Goal: Information Seeking & Learning: Learn about a topic

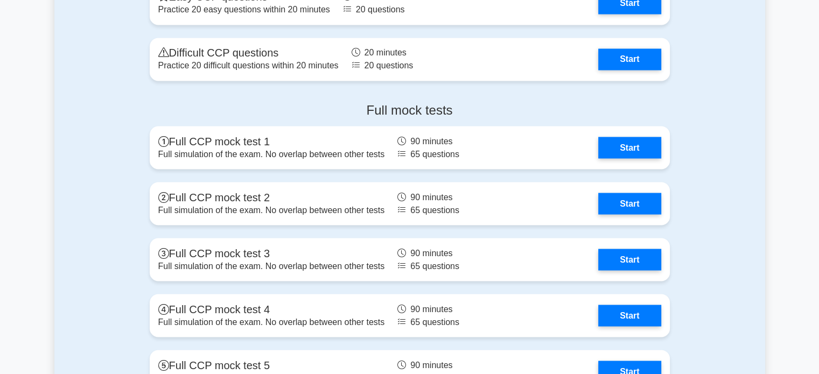
scroll to position [1885, 0]
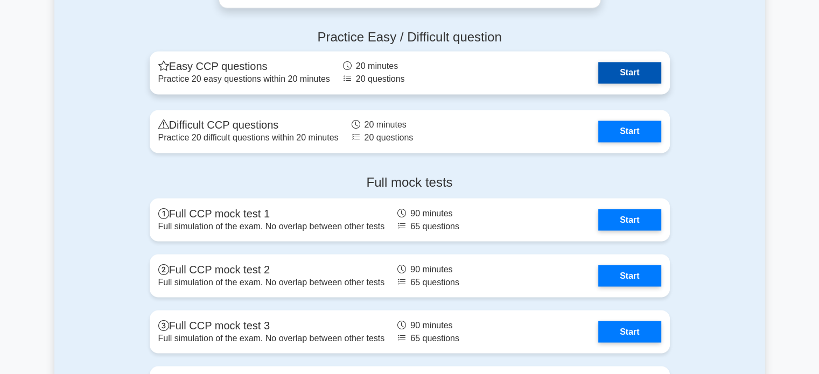
click at [628, 76] on link "Start" at bounding box center [629, 73] width 62 height 22
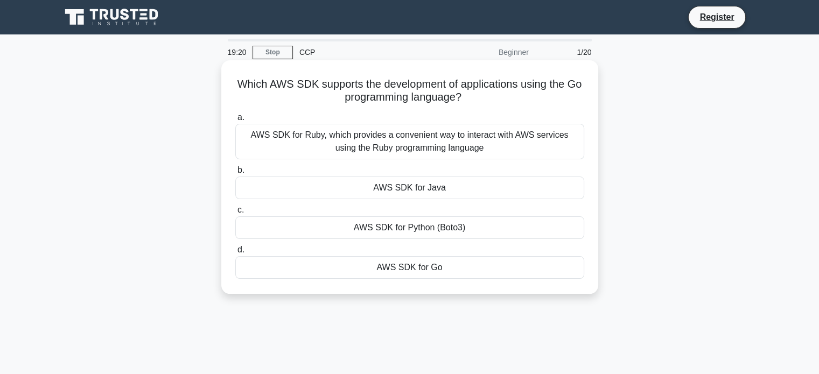
click at [478, 142] on div "AWS SDK for Ruby, which provides a convenient way to interact with AWS services…" at bounding box center [409, 142] width 349 height 36
click at [235, 121] on input "a. AWS SDK for Ruby, which provides a convenient way to interact with AWS servi…" at bounding box center [235, 117] width 0 height 7
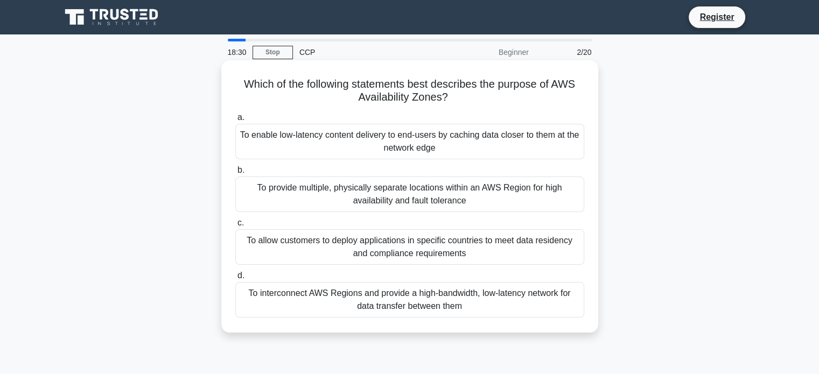
click at [409, 303] on div "To interconnect AWS Regions and provide a high-bandwidth, low-latency network f…" at bounding box center [409, 300] width 349 height 36
click at [235, 280] on input "d. To interconnect AWS Regions and provide a high-bandwidth, low-latency networ…" at bounding box center [235, 276] width 0 height 7
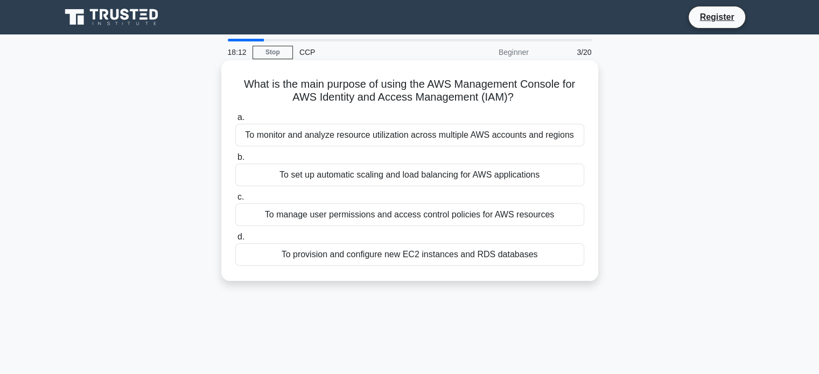
click at [423, 213] on div "To manage user permissions and access control policies for AWS resources" at bounding box center [409, 215] width 349 height 23
click at [235, 201] on input "c. To manage user permissions and access control policies for AWS resources" at bounding box center [235, 197] width 0 height 7
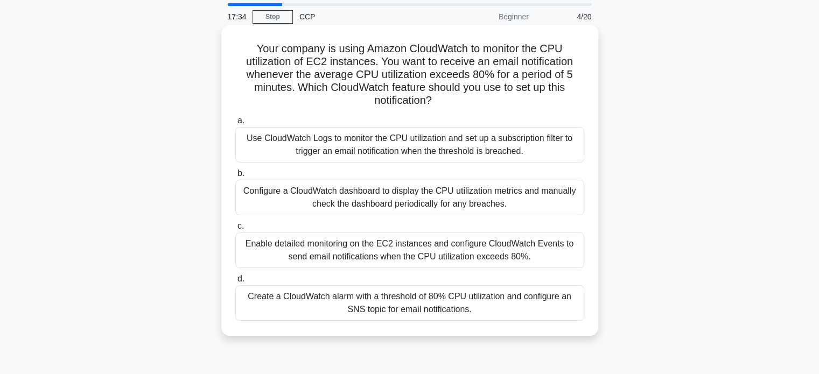
scroll to position [108, 0]
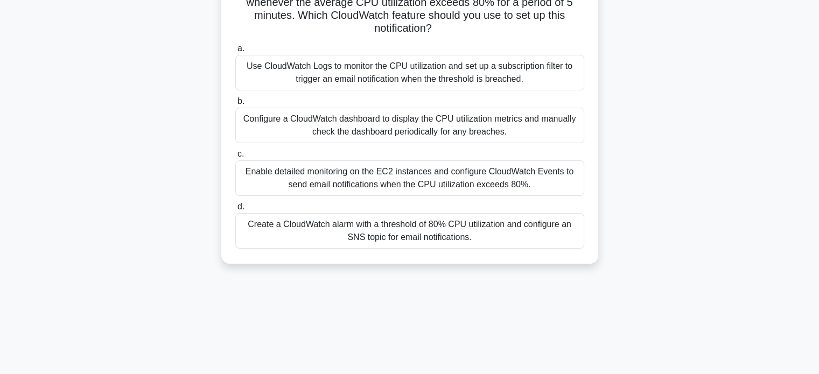
click at [443, 176] on div "Enable detailed monitoring on the EC2 instances and configure CloudWatch Events…" at bounding box center [409, 179] width 349 height 36
click at [235, 158] on input "c. Enable detailed monitoring on the EC2 instances and configure CloudWatch Eve…" at bounding box center [235, 154] width 0 height 7
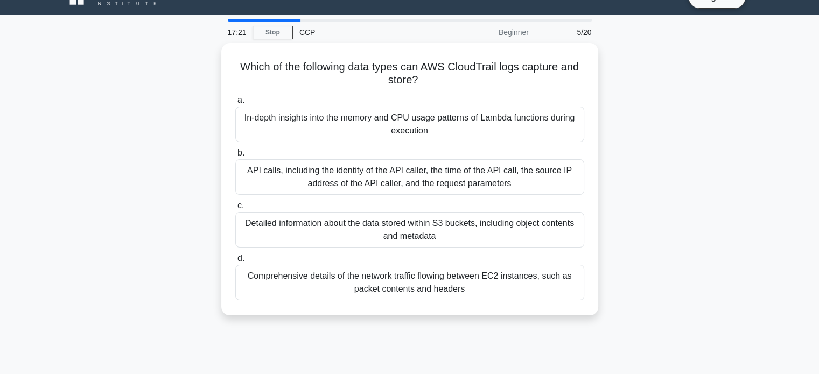
scroll to position [0, 0]
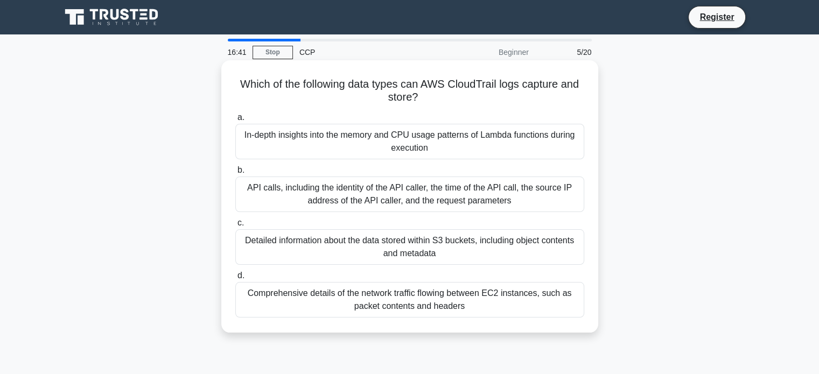
click at [445, 201] on div "API calls, including the identity of the API caller, the time of the API call, …" at bounding box center [409, 195] width 349 height 36
click at [235, 174] on input "b. API calls, including the identity of the API caller, the time of the API cal…" at bounding box center [235, 170] width 0 height 7
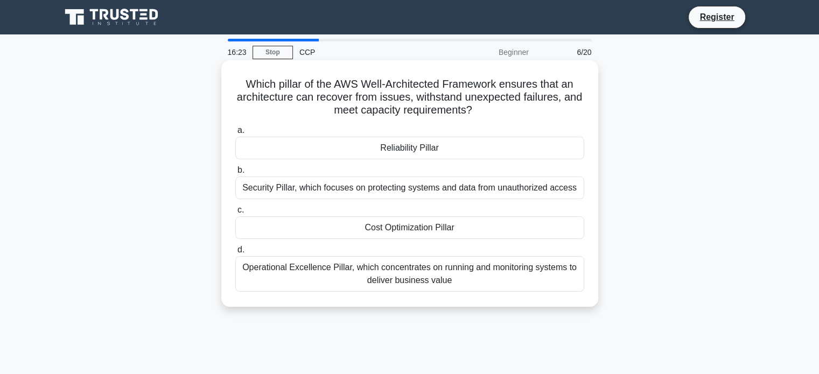
click at [427, 273] on div "Operational Excellence Pillar, which concentrates on running and monitoring sys…" at bounding box center [409, 274] width 349 height 36
click at [235, 254] on input "d. Operational Excellence Pillar, which concentrates on running and monitoring …" at bounding box center [235, 250] width 0 height 7
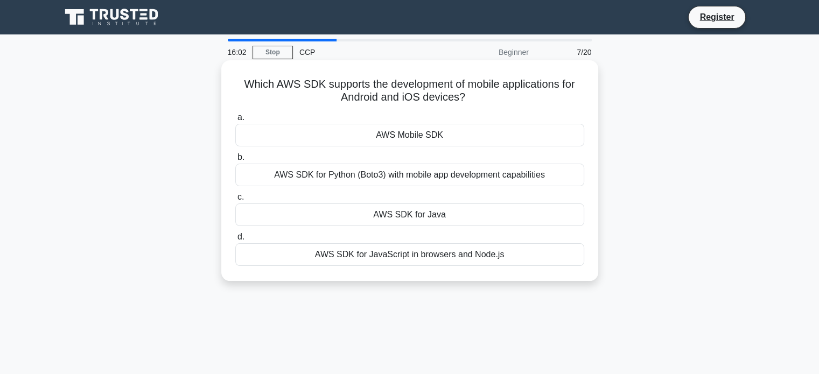
click at [416, 257] on div "AWS SDK for JavaScript in browsers and Node.js" at bounding box center [409, 254] width 349 height 23
click at [235, 241] on input "d. AWS SDK for JavaScript in browsers and Node.js" at bounding box center [235, 237] width 0 height 7
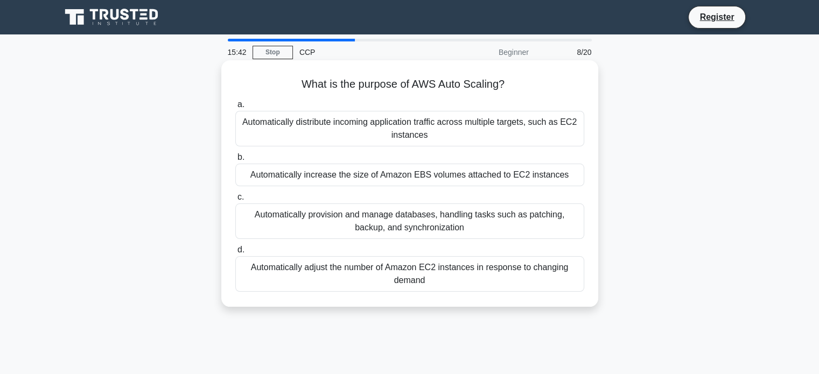
click at [410, 271] on div "Automatically adjust the number of Amazon EC2 instances in response to changing…" at bounding box center [409, 274] width 349 height 36
click at [235, 254] on input "d. Automatically adjust the number of Amazon EC2 instances in response to chang…" at bounding box center [235, 250] width 0 height 7
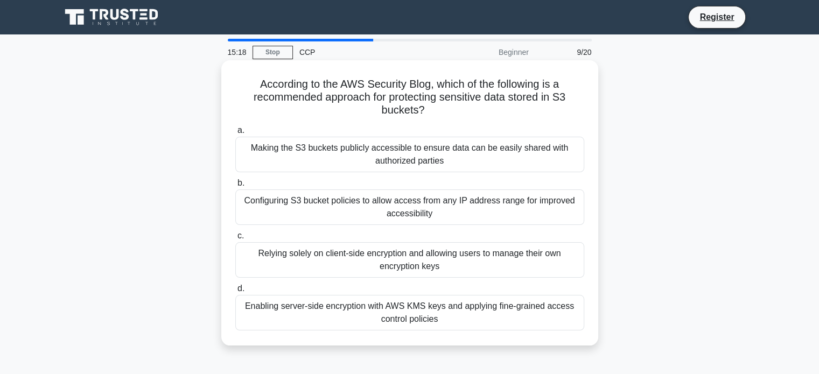
click at [421, 156] on div "Making the S3 buckets publicly accessible to ensure data can be easily shared w…" at bounding box center [409, 155] width 349 height 36
click at [235, 134] on input "a. Making the S3 buckets publicly accessible to ensure data can be easily share…" at bounding box center [235, 130] width 0 height 7
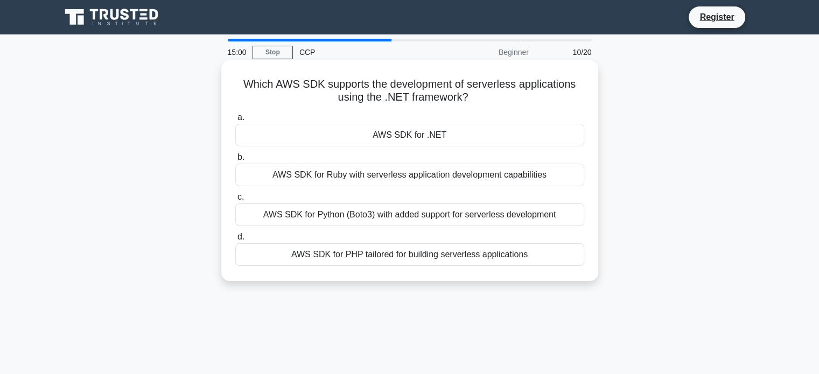
click at [420, 139] on div "AWS SDK for .NET" at bounding box center [409, 135] width 349 height 23
click at [235, 121] on input "a. AWS SDK for .NET" at bounding box center [235, 117] width 0 height 7
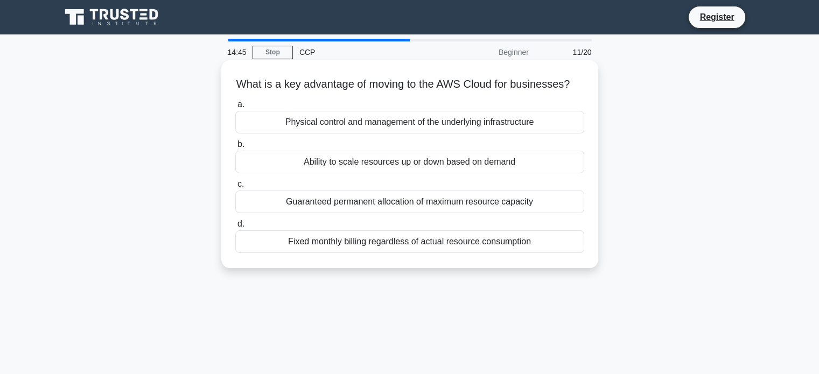
click at [430, 173] on div "Ability to scale resources up or down based on demand" at bounding box center [409, 162] width 349 height 23
click at [235, 148] on input "b. Ability to scale resources up or down based on demand" at bounding box center [235, 144] width 0 height 7
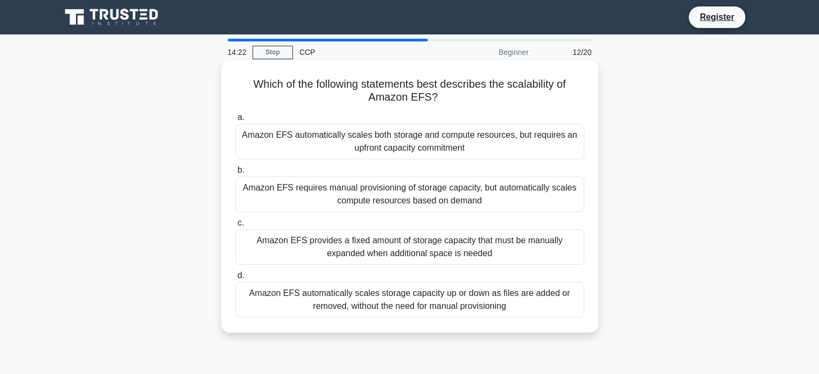
click at [391, 297] on div "Amazon EFS automatically scales storage capacity up or down as files are added …" at bounding box center [409, 300] width 349 height 36
click at [235, 280] on input "d. Amazon EFS automatically scales storage capacity up or down as files are add…" at bounding box center [235, 276] width 0 height 7
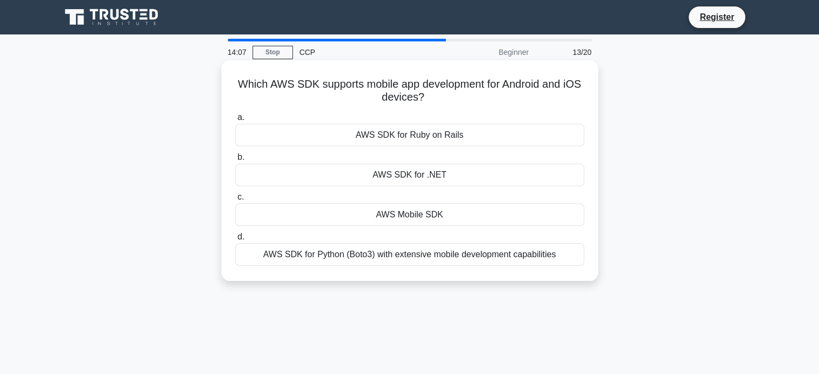
click at [418, 135] on div "AWS SDK for Ruby on Rails" at bounding box center [409, 135] width 349 height 23
click at [235, 121] on input "a. AWS SDK for Ruby on Rails" at bounding box center [235, 117] width 0 height 7
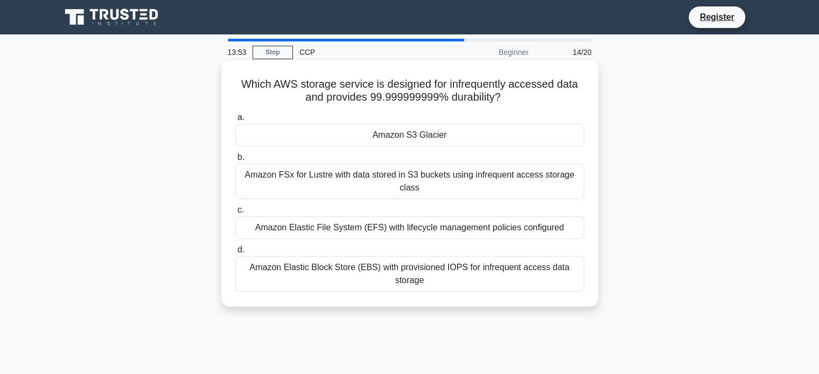
click at [407, 134] on div "Amazon S3 Glacier" at bounding box center [409, 135] width 349 height 23
click at [235, 121] on input "a. Amazon S3 Glacier" at bounding box center [235, 117] width 0 height 7
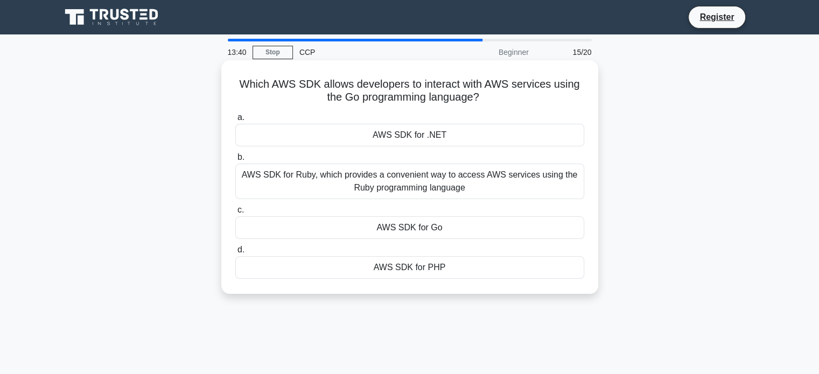
click at [416, 186] on div "AWS SDK for Ruby, which provides a convenient way to access AWS services using …" at bounding box center [409, 182] width 349 height 36
click at [235, 161] on input "b. AWS SDK for Ruby, which provides a convenient way to access AWS services usi…" at bounding box center [235, 157] width 0 height 7
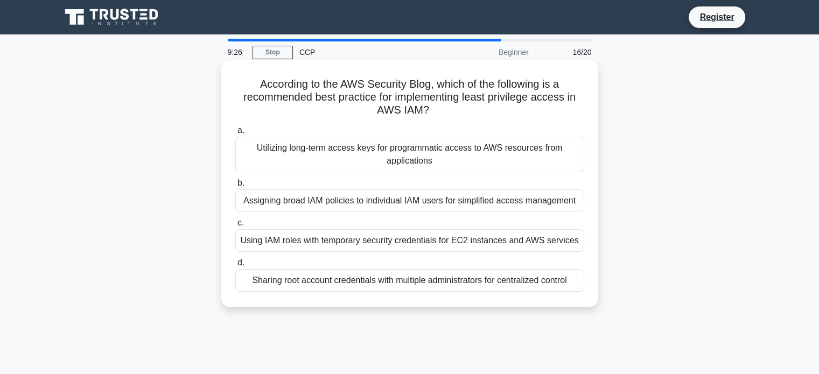
click at [309, 284] on div "Sharing root account credentials with multiple administrators for centralized c…" at bounding box center [409, 280] width 349 height 23
click at [235, 267] on input "d. Sharing root account credentials with multiple administrators for centralize…" at bounding box center [235, 263] width 0 height 7
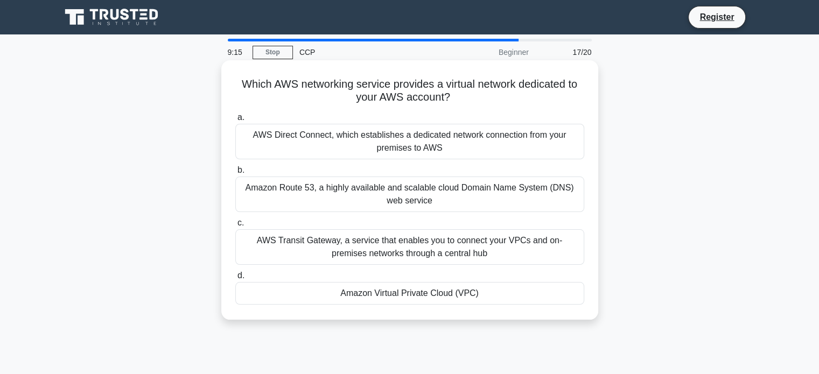
click at [390, 297] on div "Amazon Virtual Private Cloud (VPC)" at bounding box center [409, 293] width 349 height 23
click at [235, 280] on input "d. Amazon Virtual Private Cloud (VPC)" at bounding box center [235, 276] width 0 height 7
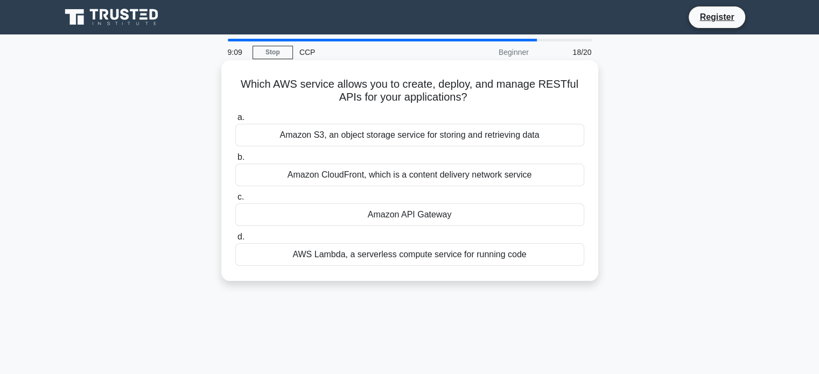
click at [393, 138] on div "Amazon S3, an object storage service for storing and retrieving data" at bounding box center [409, 135] width 349 height 23
click at [235, 121] on input "a. Amazon S3, an object storage service for storing and retrieving data" at bounding box center [235, 117] width 0 height 7
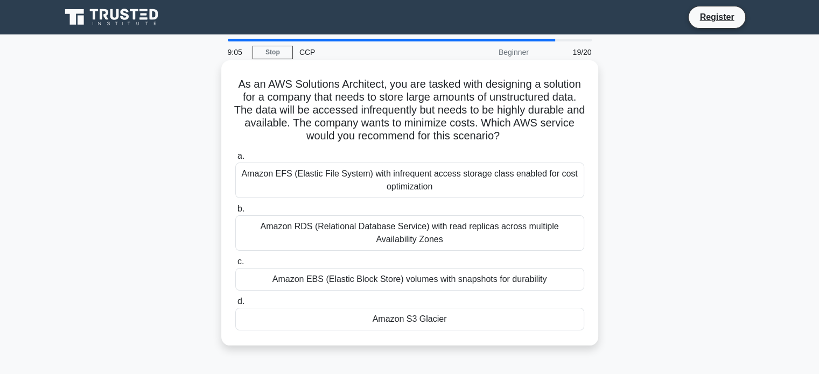
click at [399, 232] on div "Amazon RDS (Relational Database Service) with read replicas across multiple Ava…" at bounding box center [409, 233] width 349 height 36
click at [235, 213] on input "b. Amazon RDS (Relational Database Service) with read replicas across multiple …" at bounding box center [235, 209] width 0 height 7
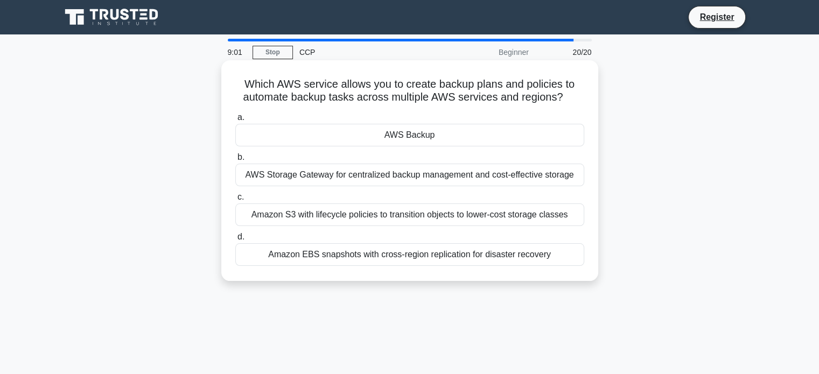
click at [399, 215] on div "Amazon S3 with lifecycle policies to transition objects to lower-cost storage c…" at bounding box center [409, 215] width 349 height 23
click at [235, 201] on input "c. Amazon S3 with lifecycle policies to transition objects to lower-cost storag…" at bounding box center [235, 197] width 0 height 7
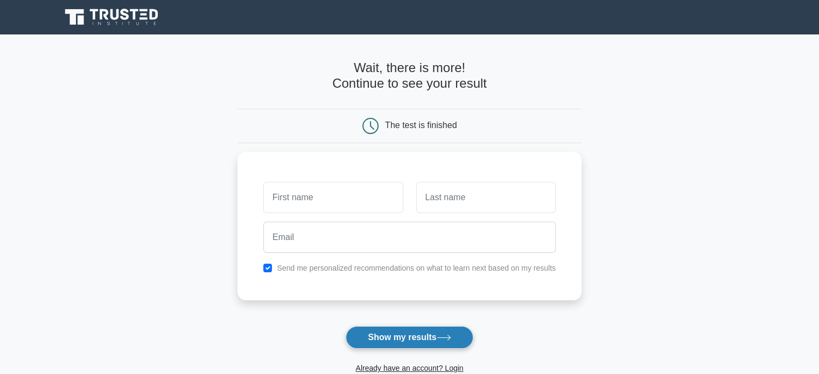
click at [423, 332] on button "Show my results" at bounding box center [409, 337] width 127 height 23
type input "pushparaj"
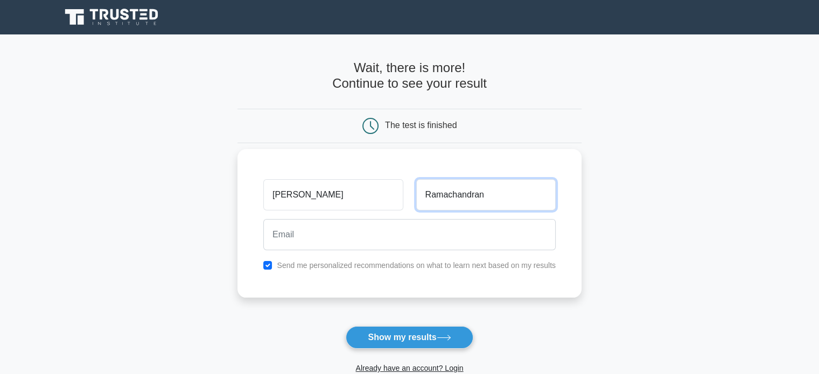
type input "Ramachandran"
click at [278, 193] on input "pushparaj" at bounding box center [333, 194] width 140 height 31
type input "Pushparaj"
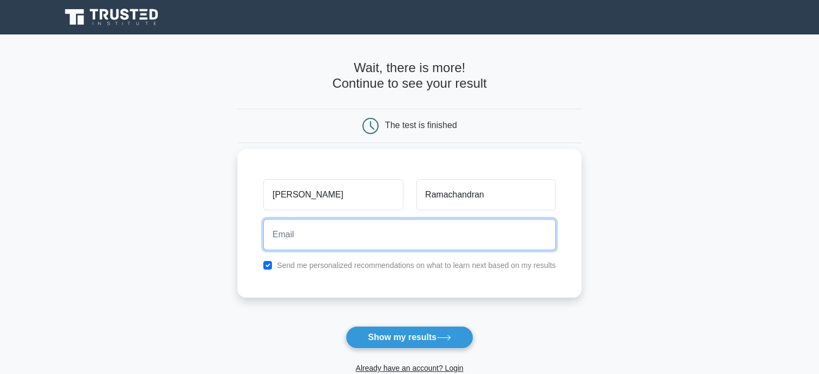
click at [298, 234] on input "email" at bounding box center [409, 234] width 292 height 31
type input "push73@gmail.com"
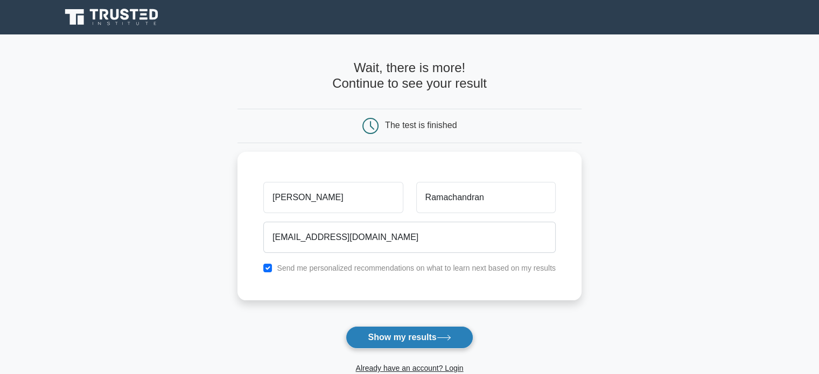
click at [410, 340] on button "Show my results" at bounding box center [409, 337] width 127 height 23
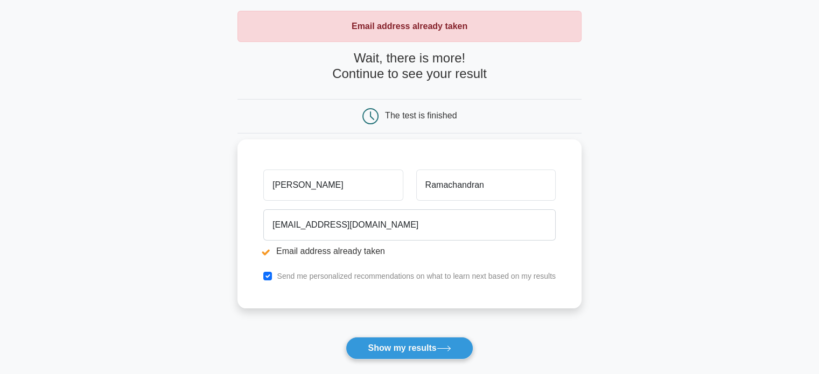
scroll to position [108, 0]
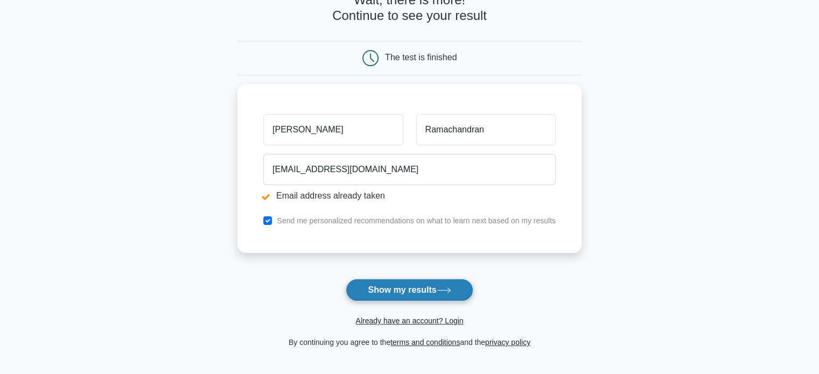
click at [401, 291] on button "Show my results" at bounding box center [409, 290] width 127 height 23
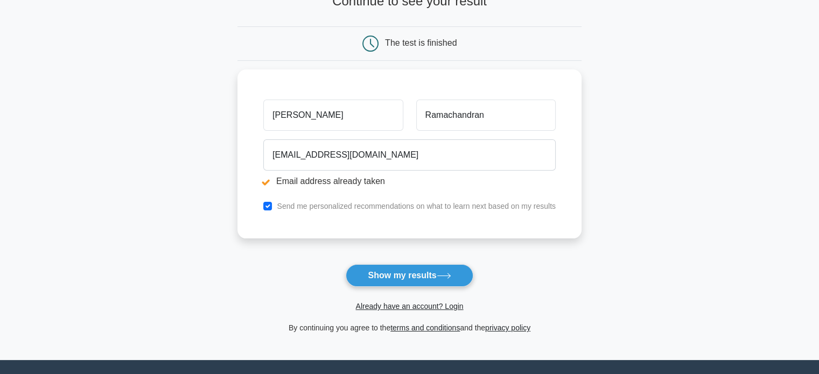
scroll to position [162, 0]
